Goal: Task Accomplishment & Management: Use online tool/utility

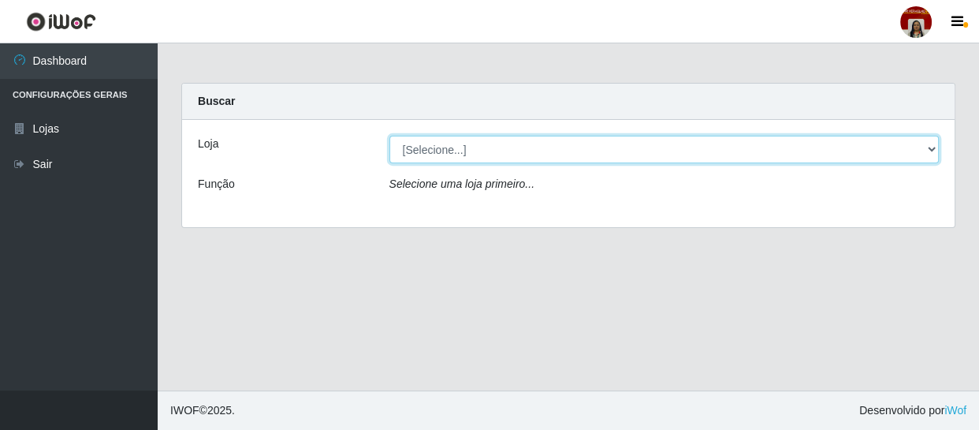
click at [411, 149] on select "[Selecione...] Mar Vermelho - Loja 04" at bounding box center [664, 150] width 550 height 28
select select "251"
click at [389, 136] on select "[Selecione...] Mar Vermelho - Loja 04" at bounding box center [664, 150] width 550 height 28
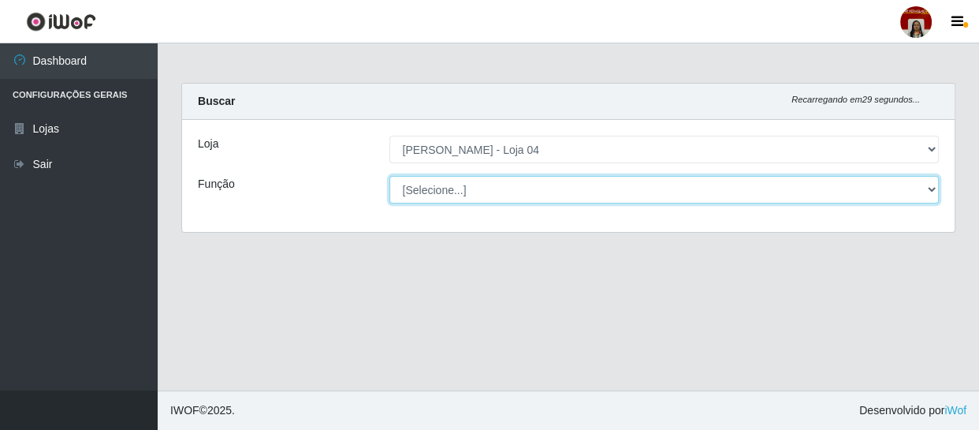
click at [416, 185] on select "[Selecione...] ASG ASG + ASG ++ Auxiliar de Depósito Auxiliar de Depósito + Aux…" at bounding box center [664, 190] width 550 height 28
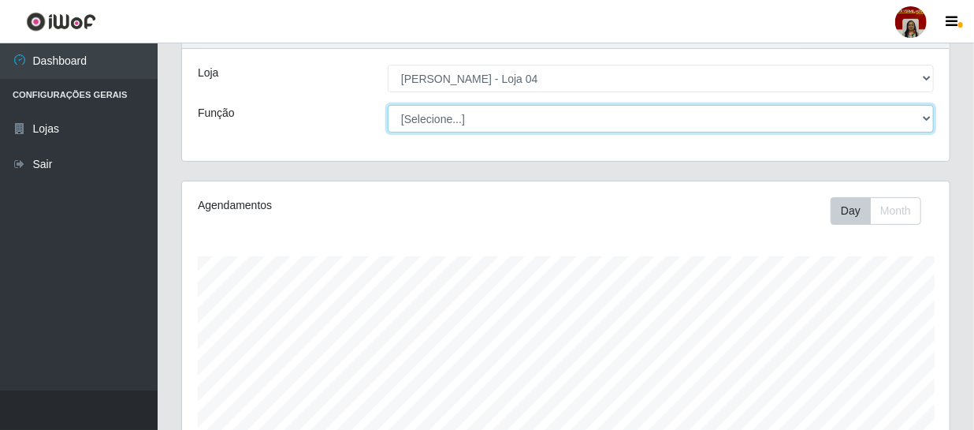
scroll to position [71, 0]
click at [459, 128] on select "[Selecione...] ASG ASG + ASG ++ Auxiliar de Depósito Auxiliar de Depósito + Aux…" at bounding box center [661, 119] width 546 height 28
select select "22"
click at [388, 105] on select "[Selecione...] ASG ASG + ASG ++ Auxiliar de Depósito Auxiliar de Depósito + Aux…" at bounding box center [661, 119] width 546 height 28
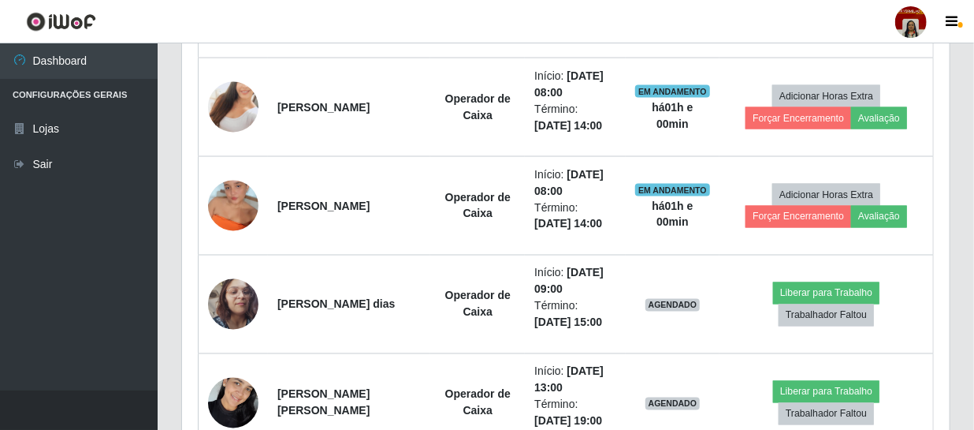
scroll to position [1218, 0]
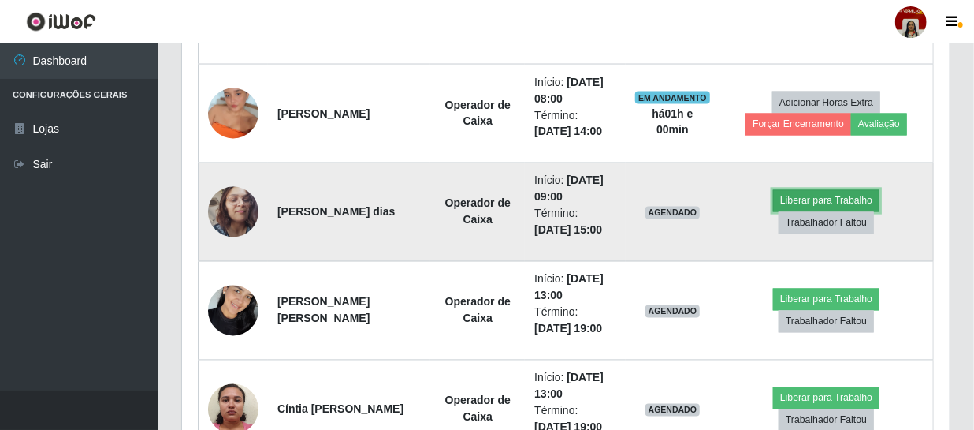
click at [814, 199] on button "Liberar para Trabalho" at bounding box center [826, 201] width 106 height 22
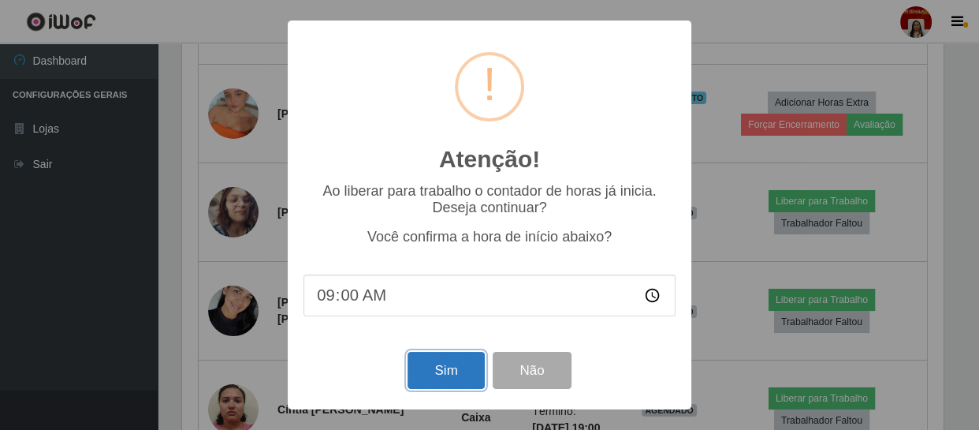
click at [439, 370] on button "Sim" at bounding box center [446, 370] width 76 height 37
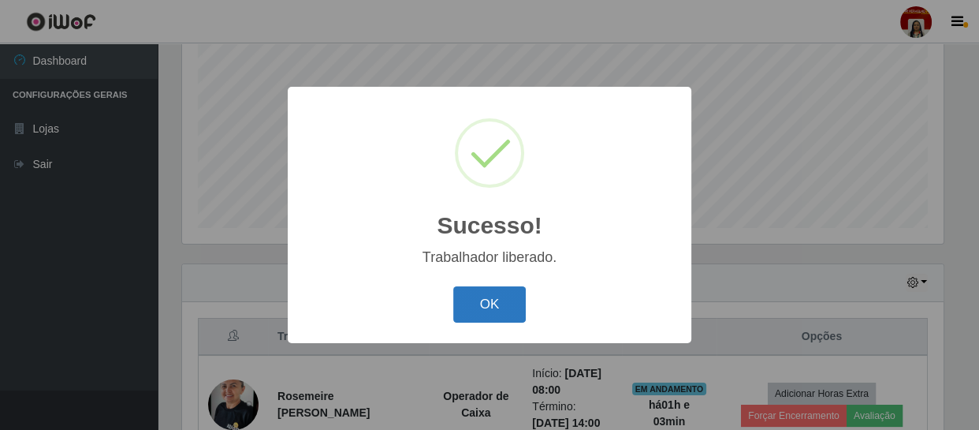
click at [493, 306] on button "OK" at bounding box center [489, 304] width 73 height 37
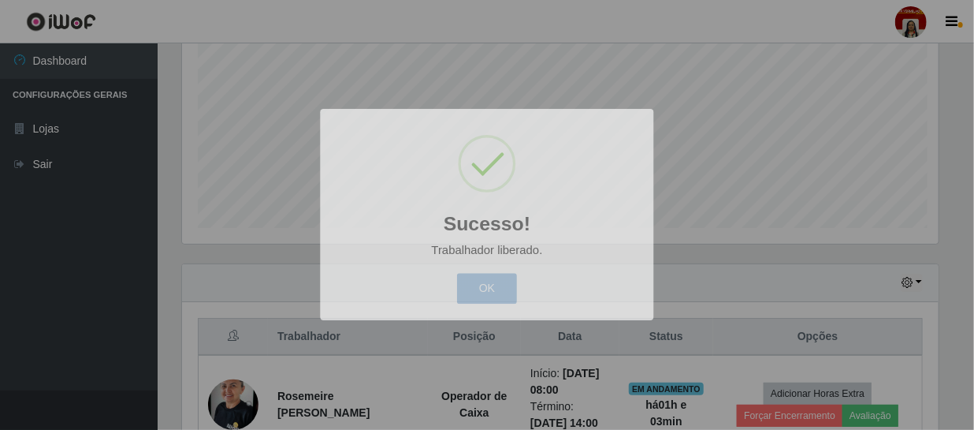
scroll to position [327, 768]
